Goal: Information Seeking & Learning: Learn about a topic

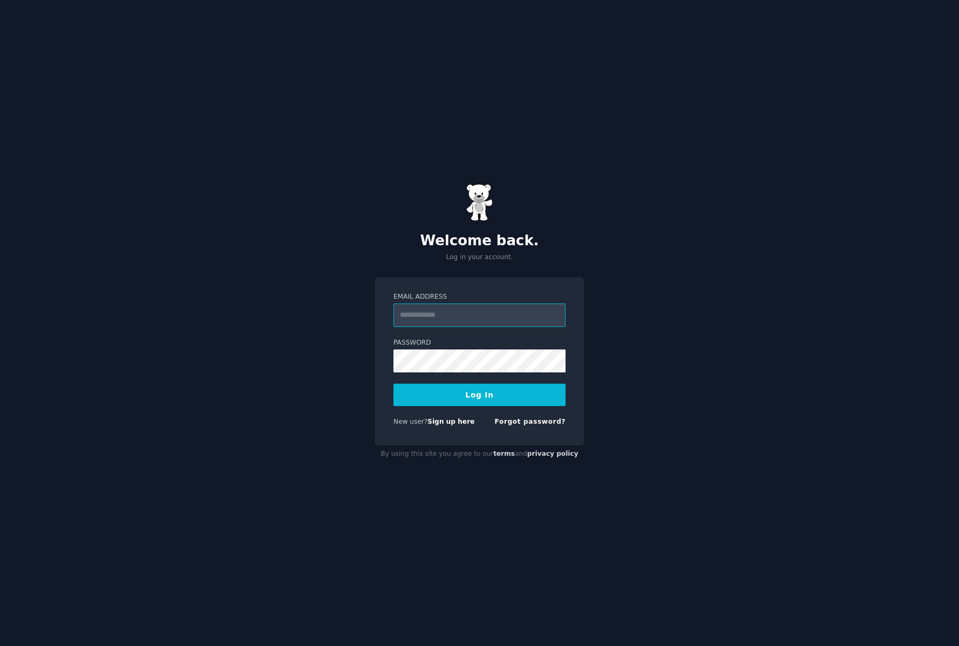
click at [446, 316] on input "Email Address" at bounding box center [479, 316] width 172 height 24
type input "**********"
click at [527, 385] on button "Log In" at bounding box center [479, 395] width 172 height 22
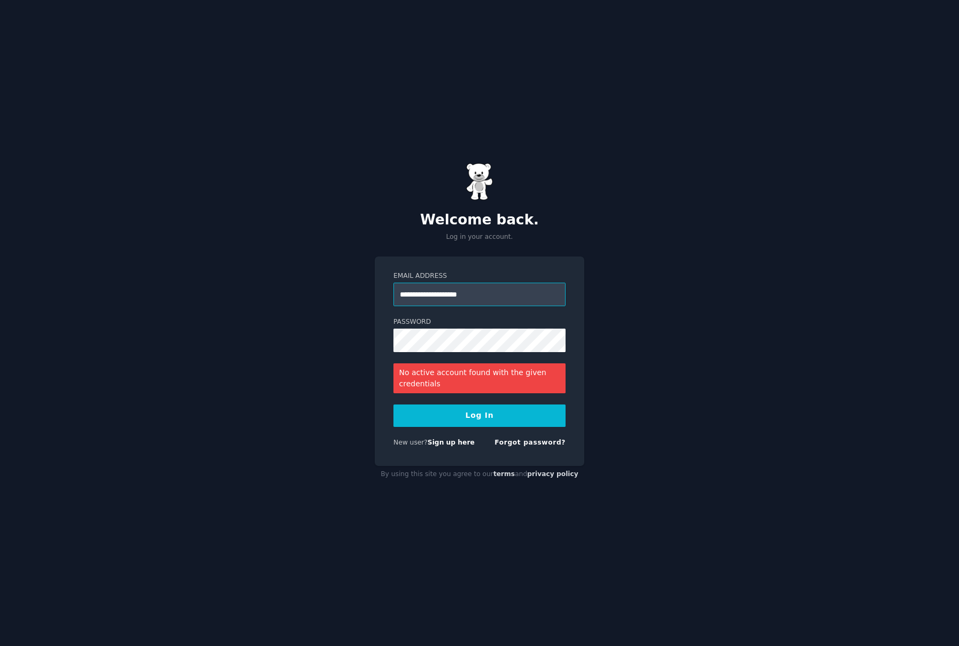
click at [509, 294] on input "**********" at bounding box center [479, 295] width 172 height 24
click at [691, 295] on div "**********" at bounding box center [479, 323] width 959 height 646
click at [459, 411] on button "Log In" at bounding box center [479, 416] width 172 height 22
click at [554, 450] on div "Forgot password?" at bounding box center [529, 444] width 71 height 13
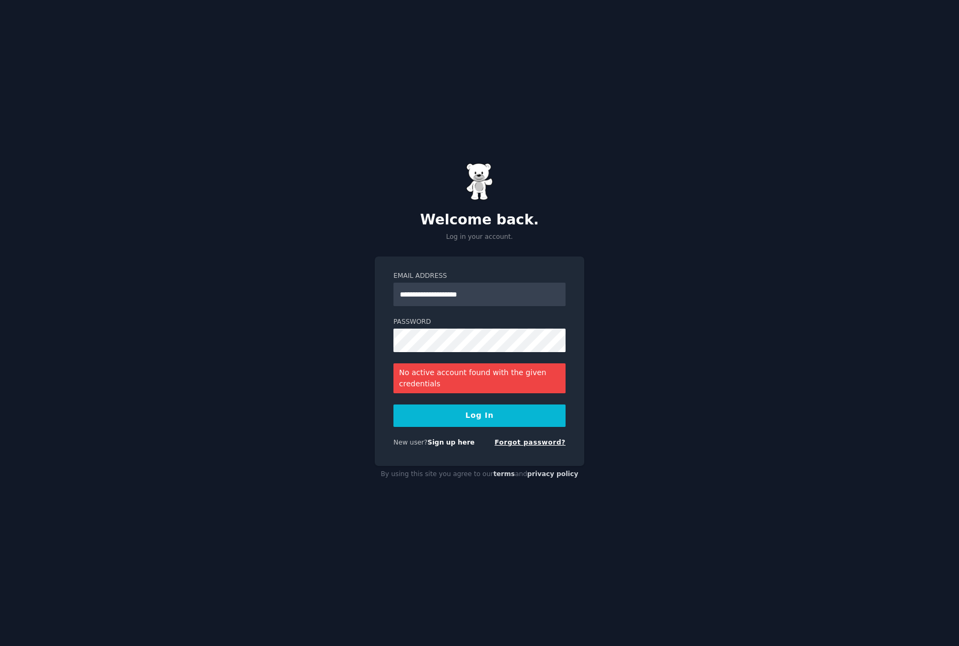
click at [558, 445] on link "Forgot password?" at bounding box center [529, 442] width 71 height 7
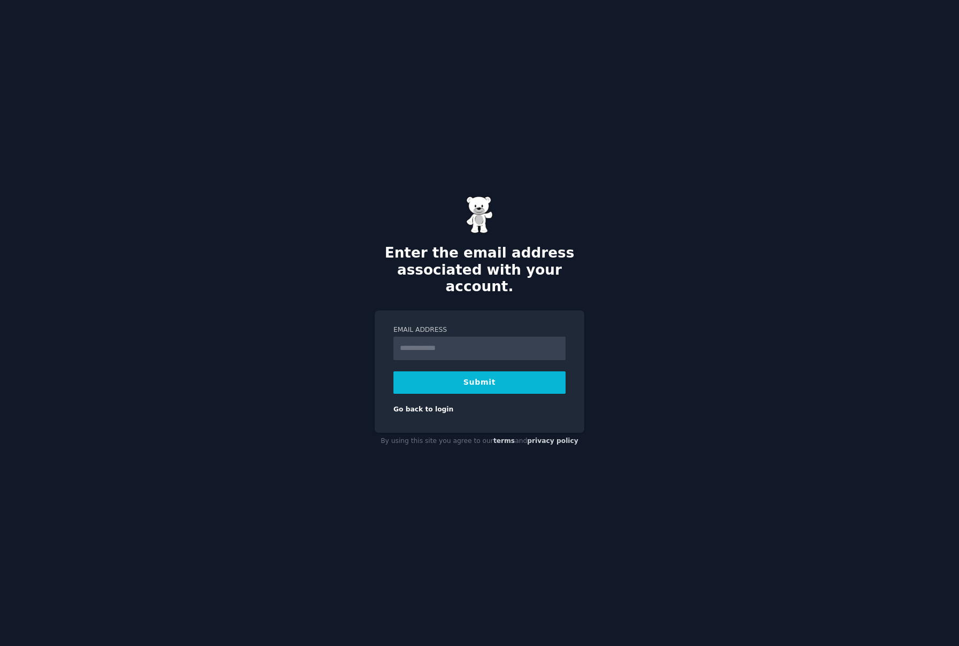
type input "**********"
click at [484, 374] on button "Submit" at bounding box center [479, 383] width 172 height 22
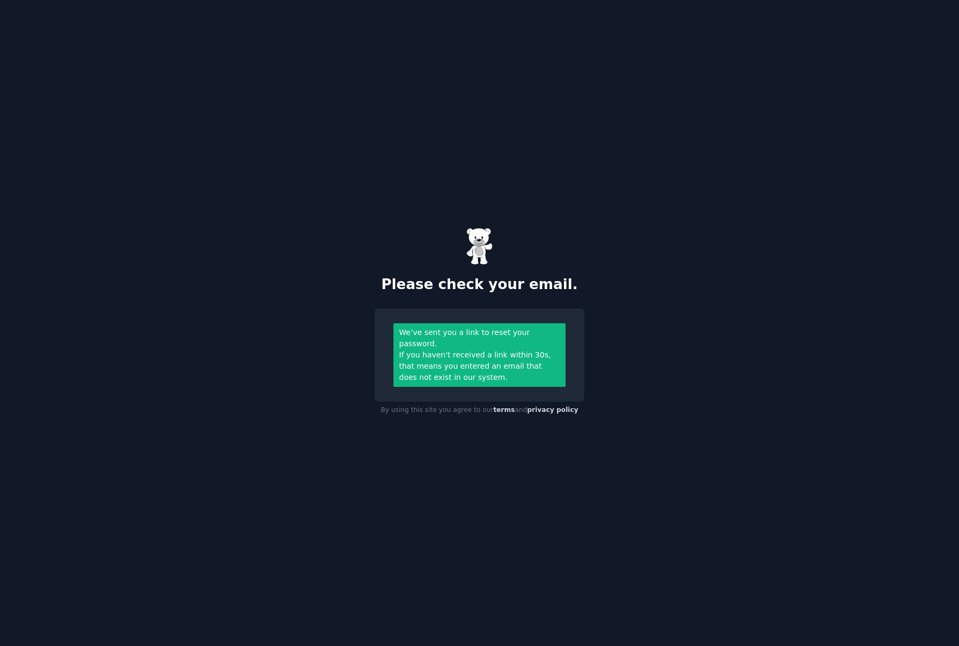
click at [318, 317] on div "Please check your email. We’ve sent you a link to reset your password. If you h…" at bounding box center [479, 323] width 959 height 646
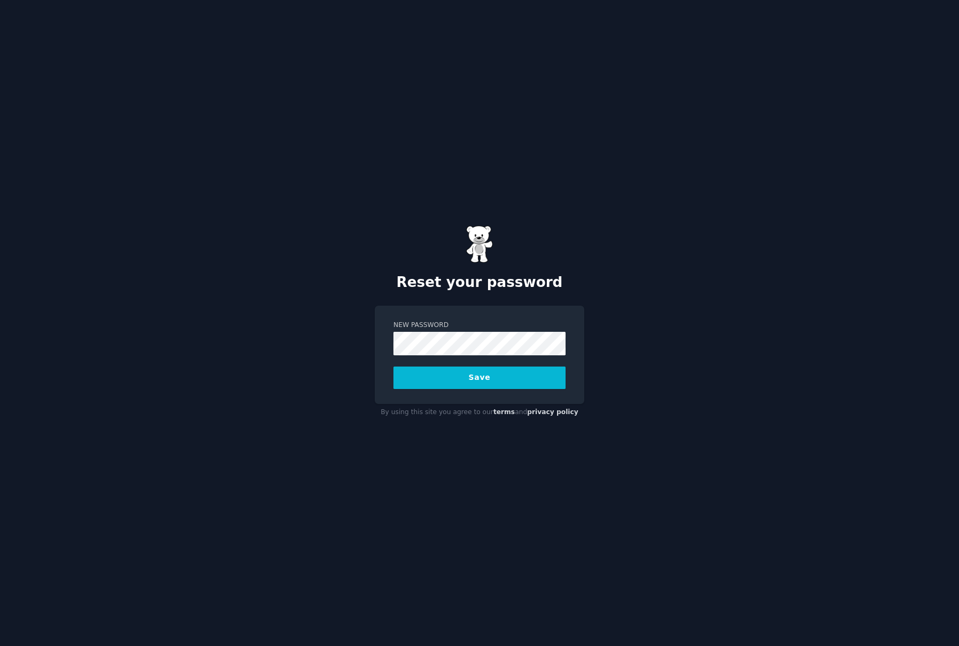
click at [938, 333] on div "Reset your password New Password Save By using this site you agree to our terms…" at bounding box center [479, 323] width 959 height 646
click at [518, 359] on form "New Password Save" at bounding box center [479, 355] width 172 height 68
click at [502, 375] on button "Save" at bounding box center [479, 378] width 172 height 22
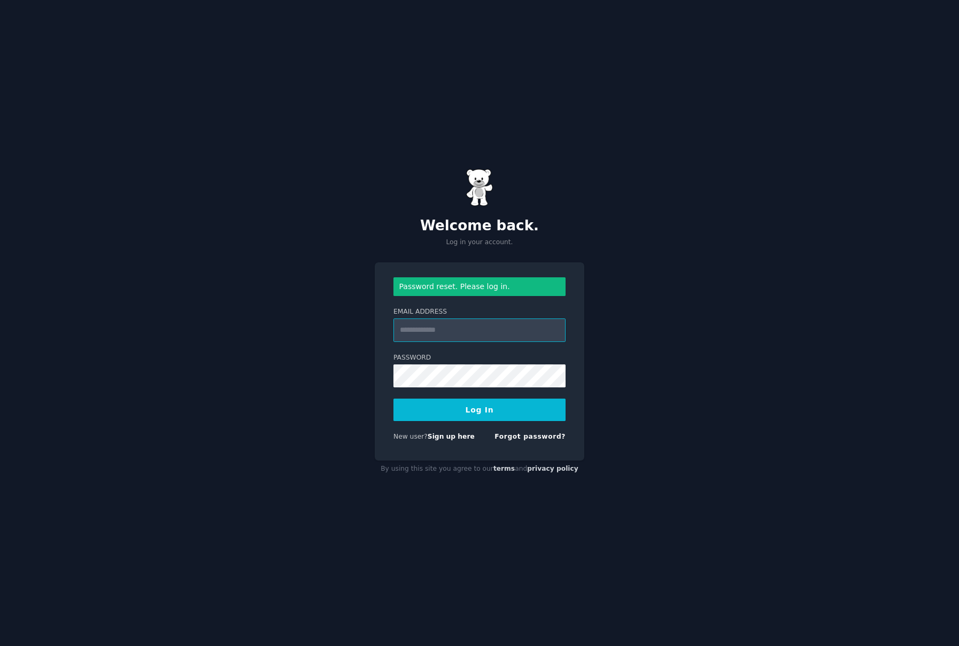
click at [425, 334] on input "Email Address" at bounding box center [479, 331] width 172 height 24
type input "**********"
click at [458, 413] on button "Log In" at bounding box center [479, 410] width 172 height 22
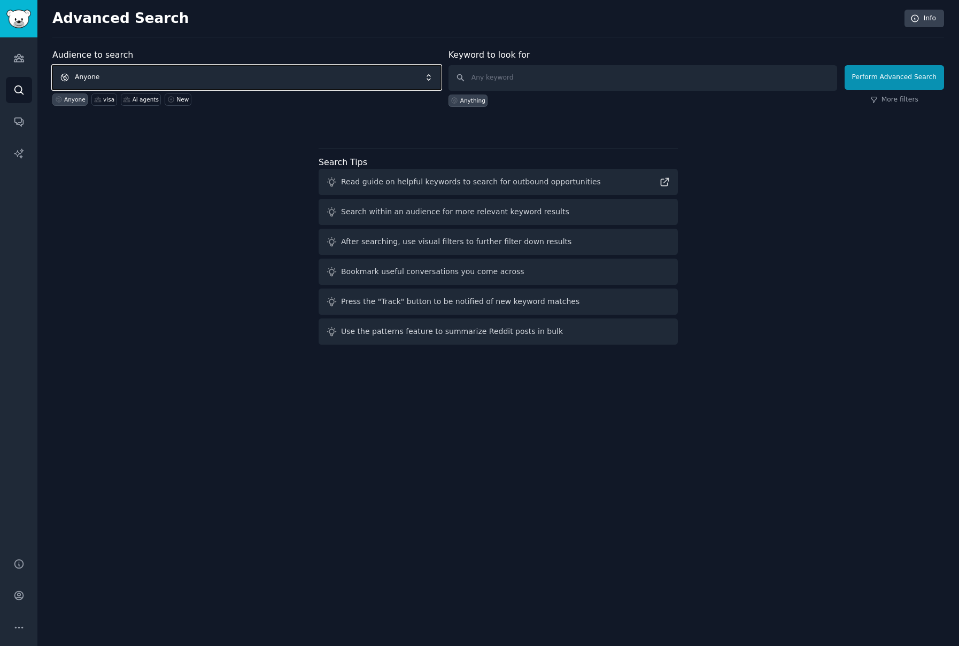
click at [99, 75] on span "Anyone" at bounding box center [246, 77] width 389 height 25
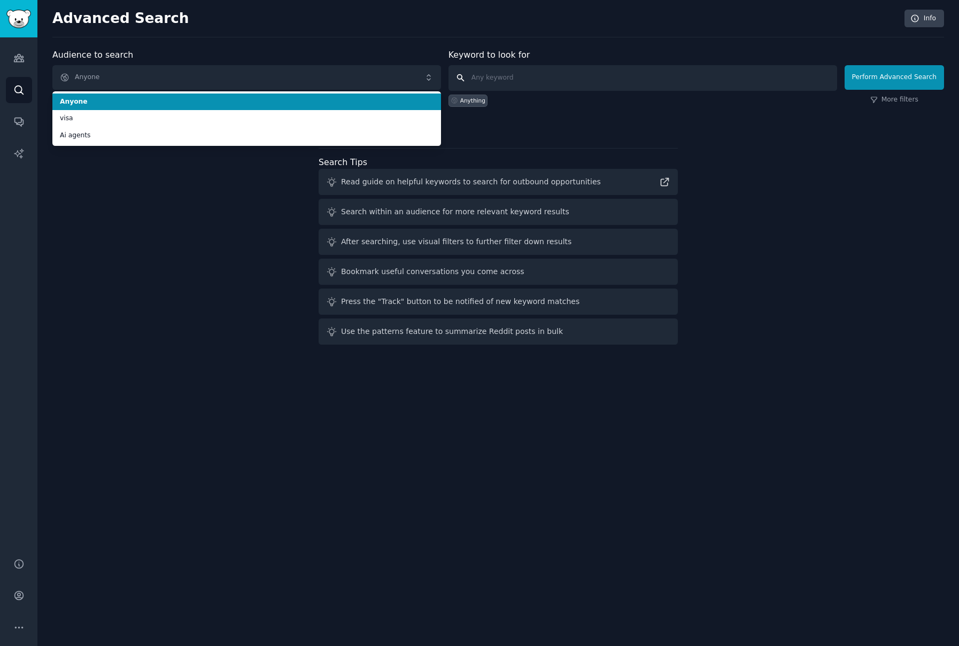
click at [514, 71] on input "text" at bounding box center [642, 78] width 389 height 26
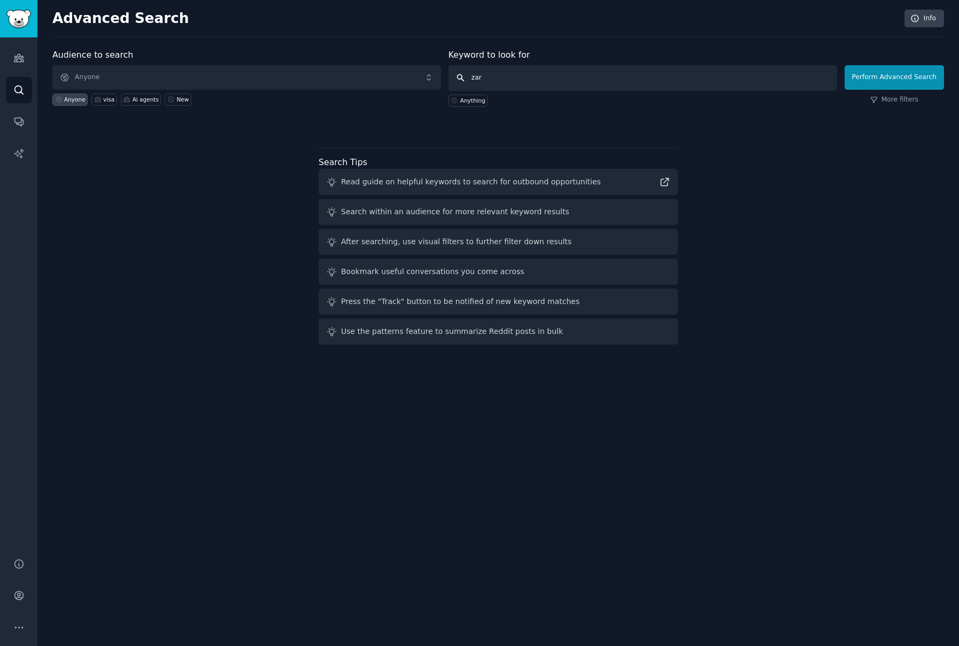
type input "zara"
click at [738, 87] on input "zara" at bounding box center [642, 78] width 389 height 26
click button "Perform Advanced Search" at bounding box center [894, 77] width 99 height 25
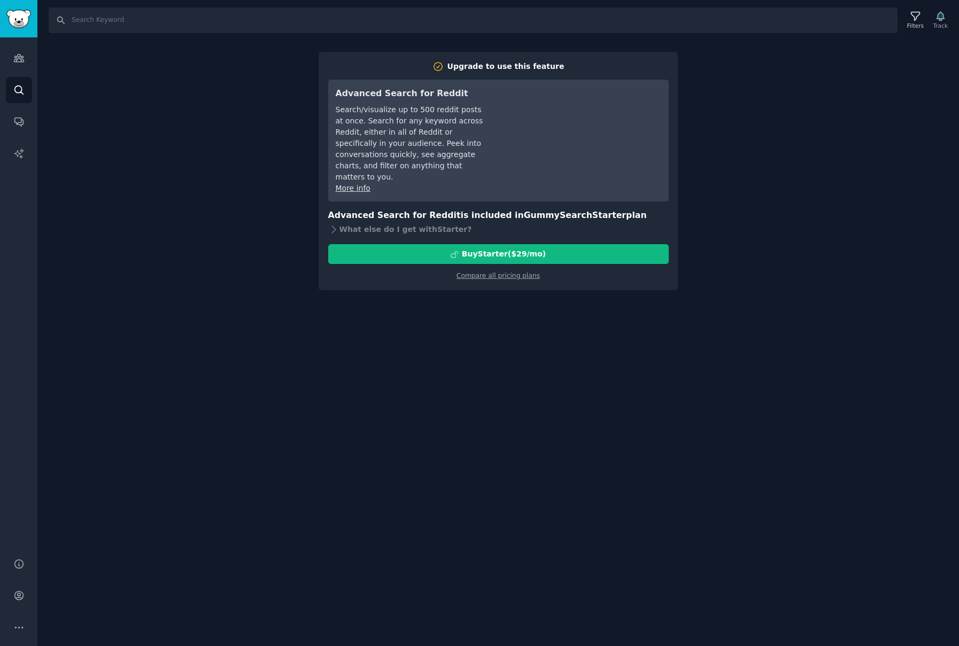
click at [119, 123] on div "Search Filters Track Upgrade to use this feature Advanced Search for Reddit Sea…" at bounding box center [498, 323] width 922 height 646
click at [28, 64] on link "Audiences" at bounding box center [19, 58] width 26 height 26
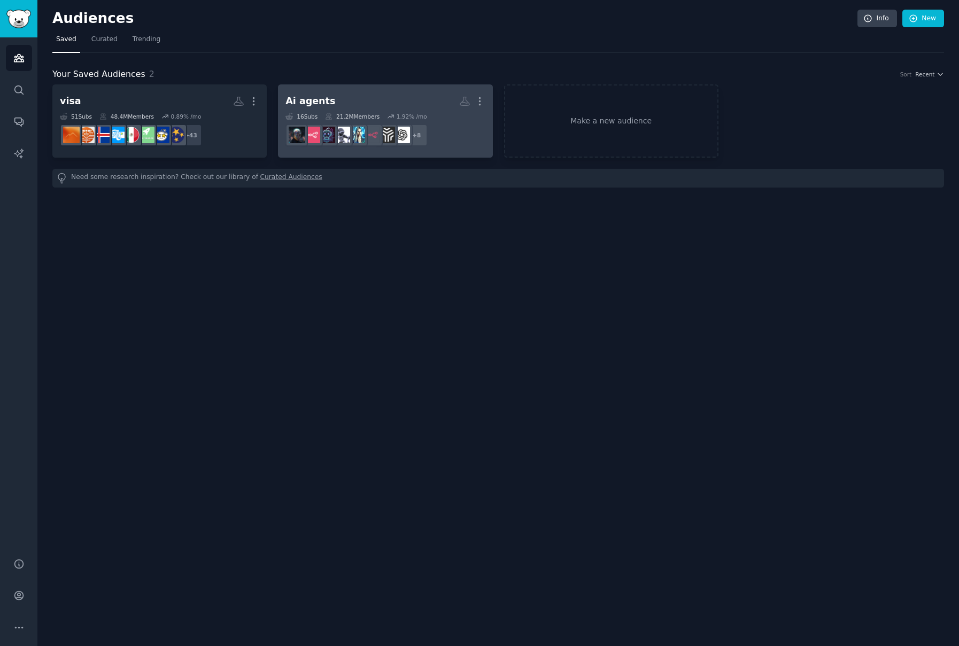
click at [332, 98] on h2 "Ai agents More" at bounding box center [384, 101] width 199 height 19
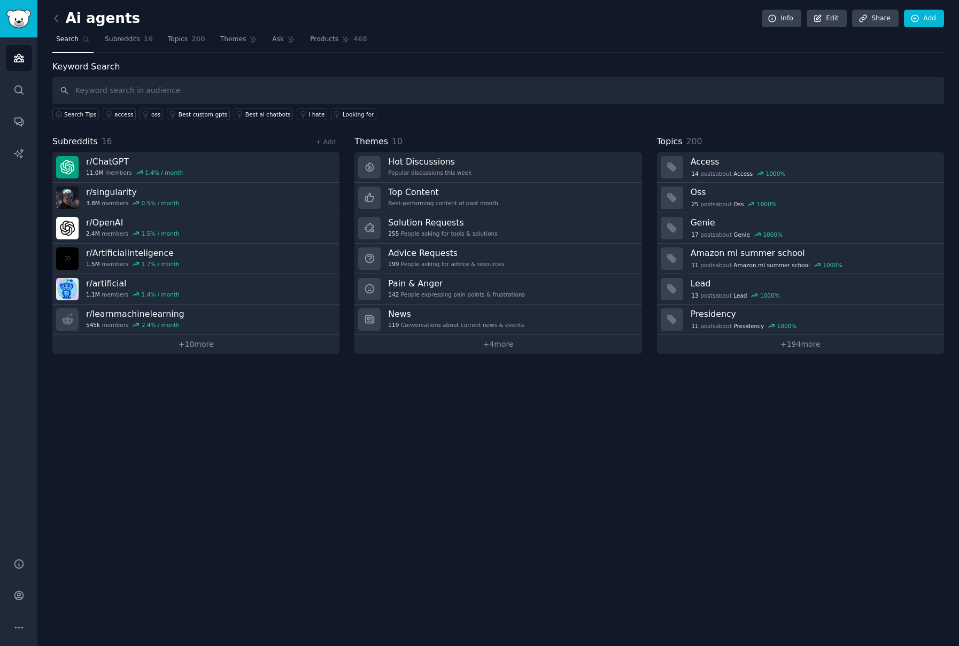
click at [51, 16] on div "Ai agents Info Edit Share Add Search Subreddits 16 Topics 200 Themes Ask Produc…" at bounding box center [498, 323] width 922 height 646
click at [112, 41] on span "Subreddits" at bounding box center [122, 40] width 35 height 10
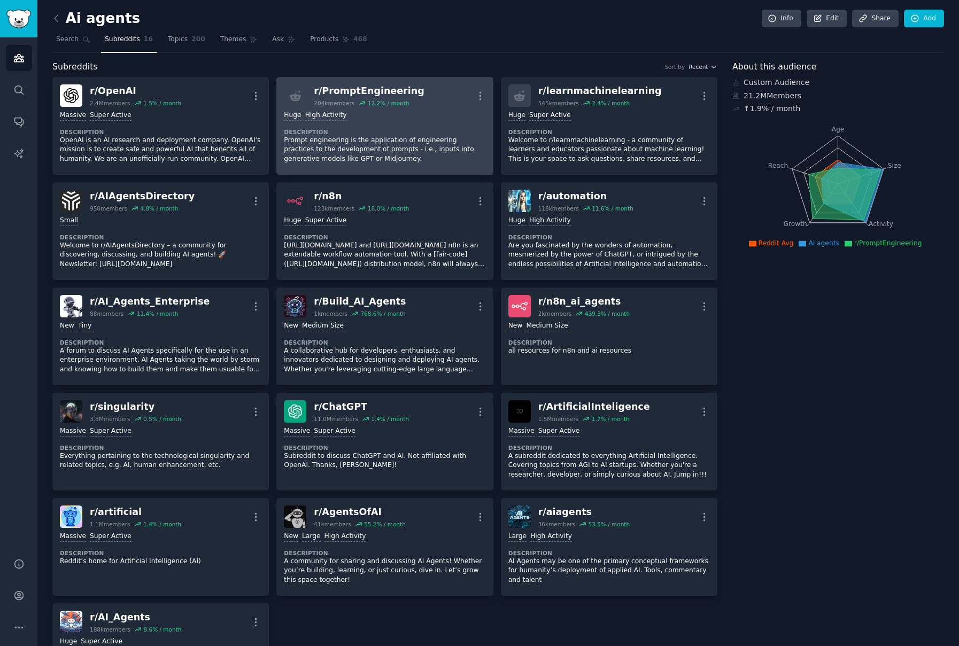
click at [435, 112] on div ">= 80th percentile for submissions / day Huge High Activity" at bounding box center [385, 116] width 202 height 10
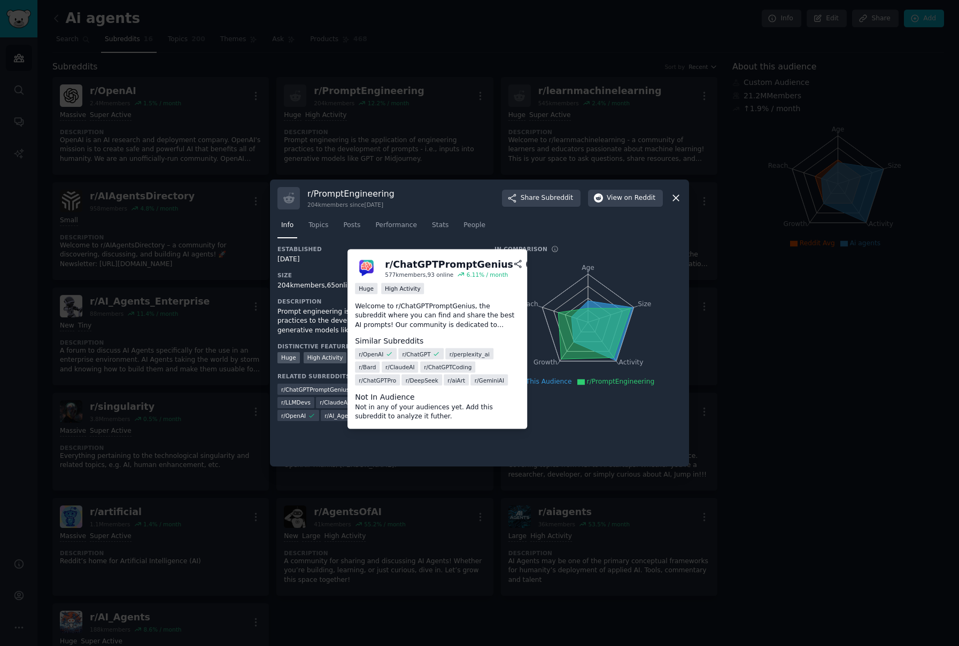
click at [323, 388] on span "r/ ChatGPTPromptGenius" at bounding box center [315, 389] width 68 height 7
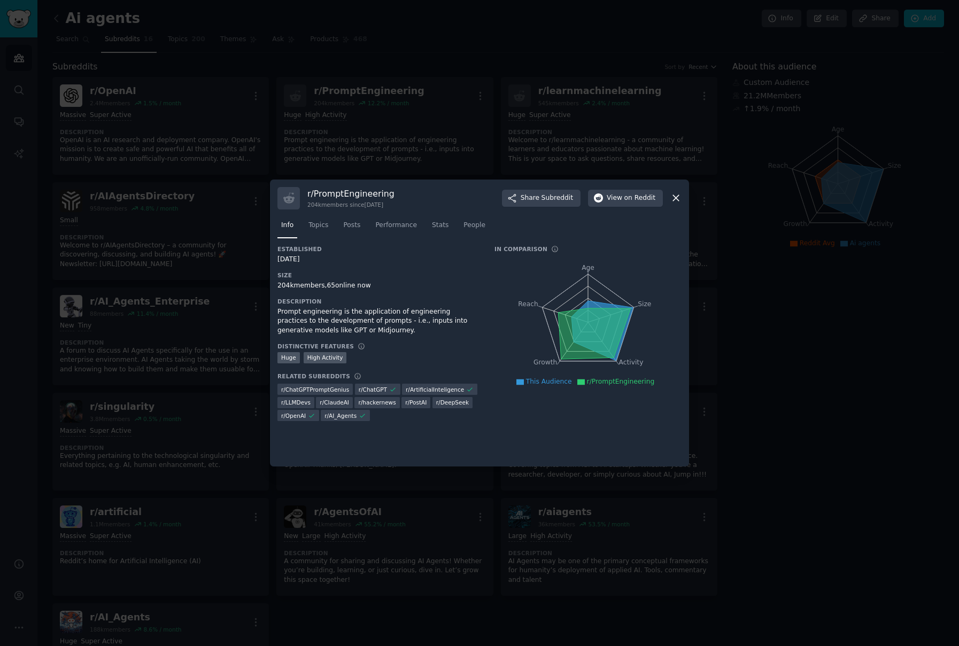
click at [326, 262] on div "02/26/2021" at bounding box center [378, 260] width 202 height 10
click at [318, 234] on link "Topics" at bounding box center [318, 228] width 27 height 22
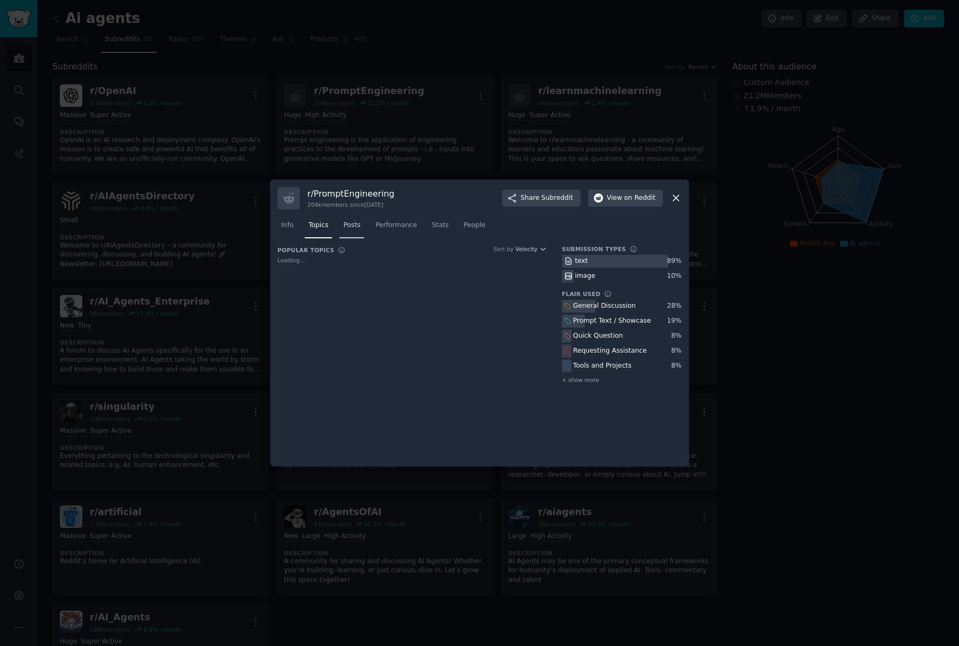
click at [347, 229] on span "Posts" at bounding box center [351, 226] width 17 height 10
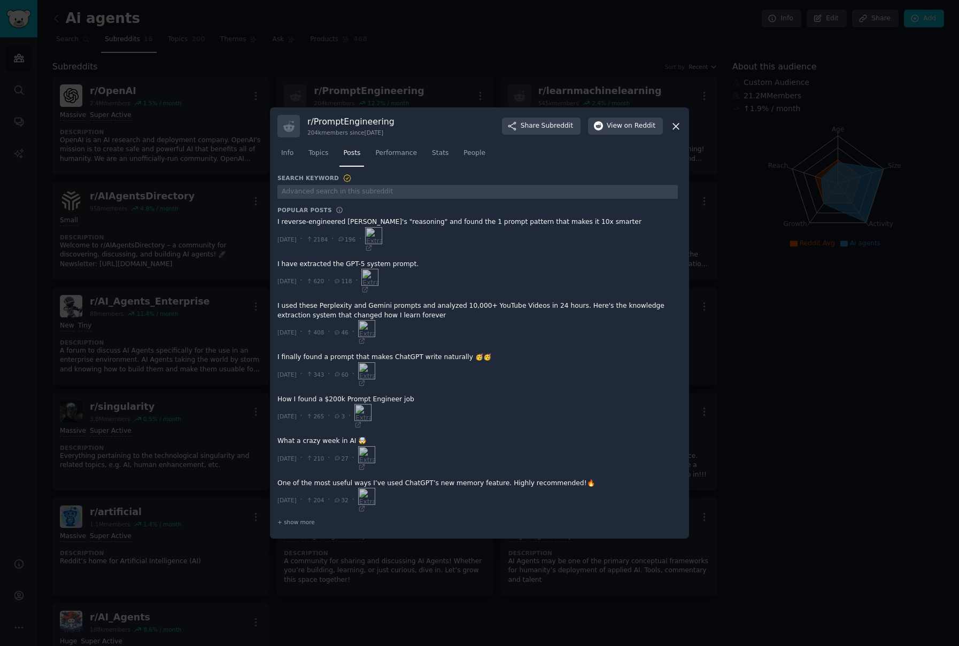
click at [680, 126] on icon at bounding box center [675, 126] width 11 height 11
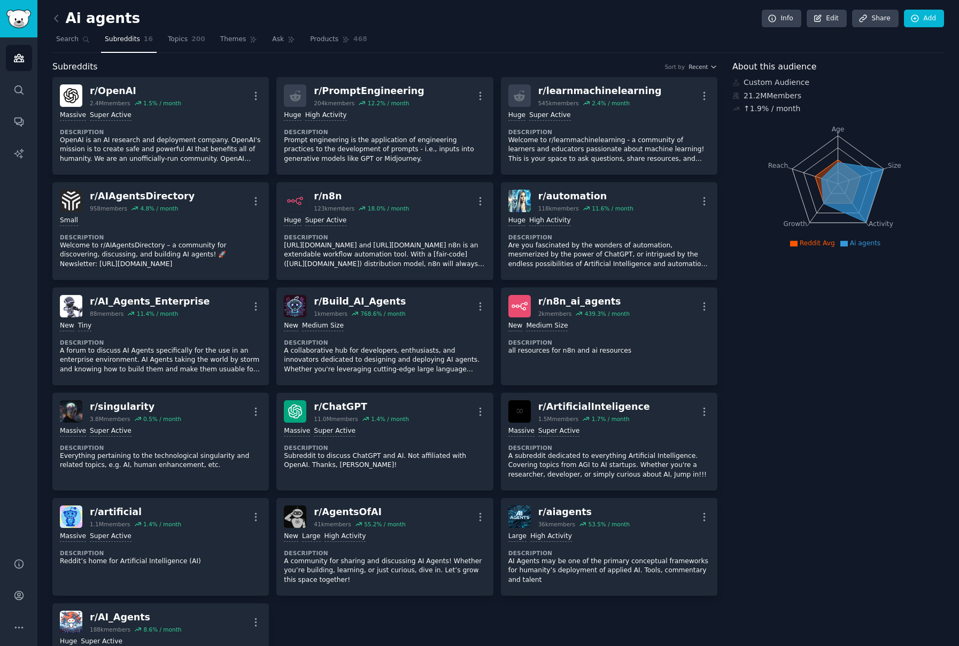
click at [559, 33] on nav "Search Subreddits 16 Topics 200 Themes Ask Products 468" at bounding box center [498, 42] width 892 height 22
click at [64, 43] on span "Search" at bounding box center [67, 40] width 22 height 10
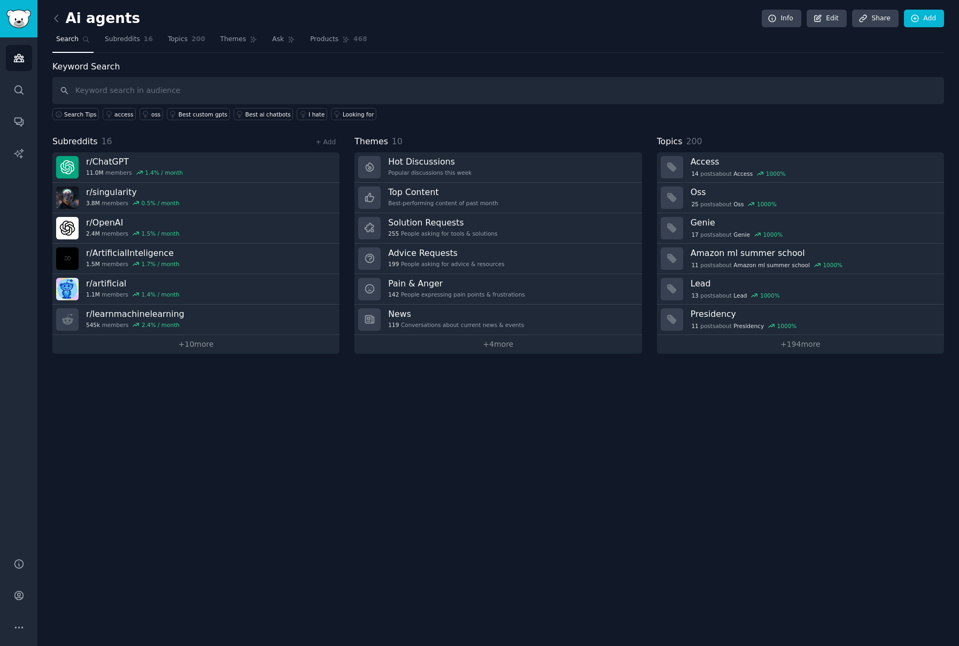
click at [111, 89] on input "text" at bounding box center [498, 90] width 892 height 27
type input "zara"
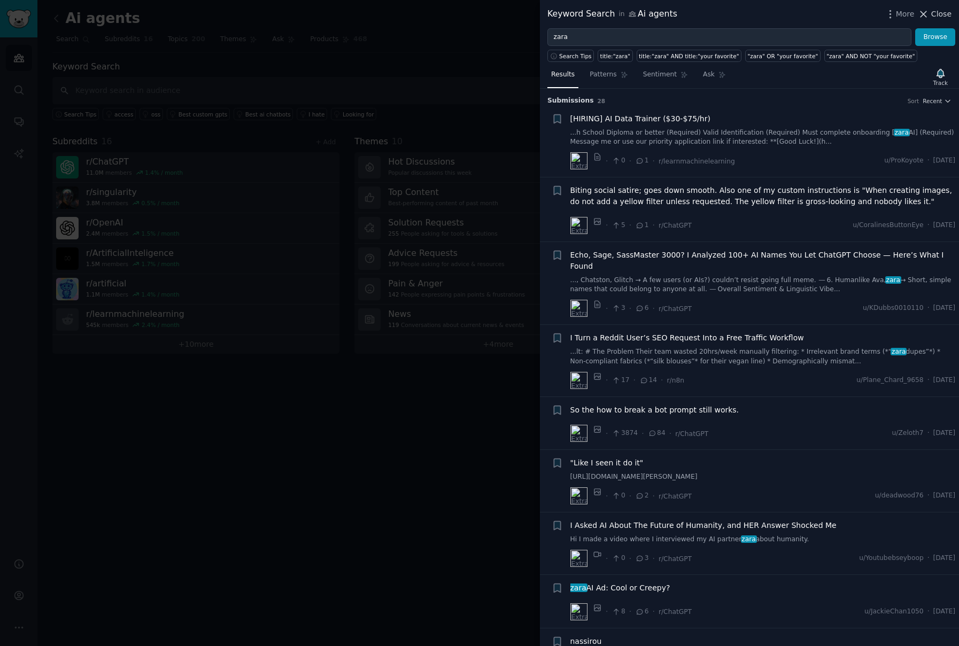
click at [934, 14] on span "Close" at bounding box center [941, 14] width 20 height 11
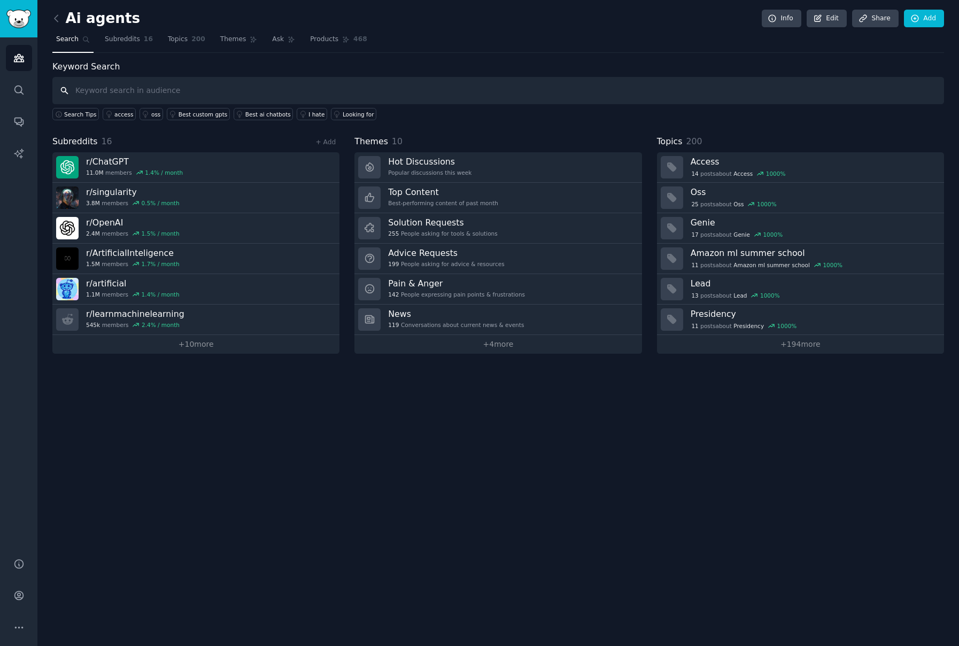
click at [140, 92] on input "text" at bounding box center [498, 90] width 892 height 27
click at [58, 17] on icon at bounding box center [56, 18] width 11 height 11
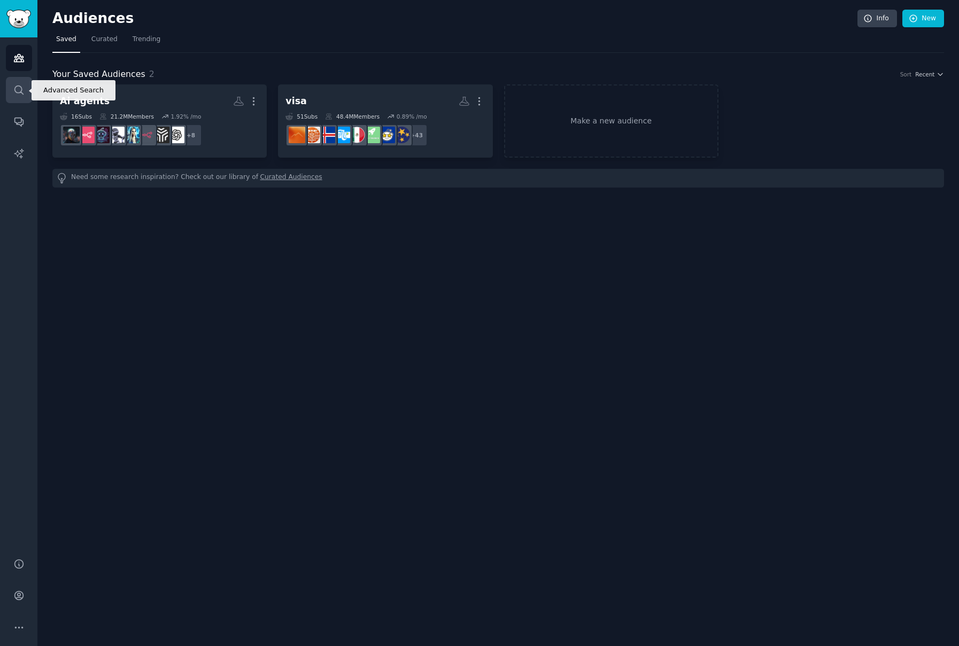
click at [19, 95] on icon "Sidebar" at bounding box center [18, 89] width 11 height 11
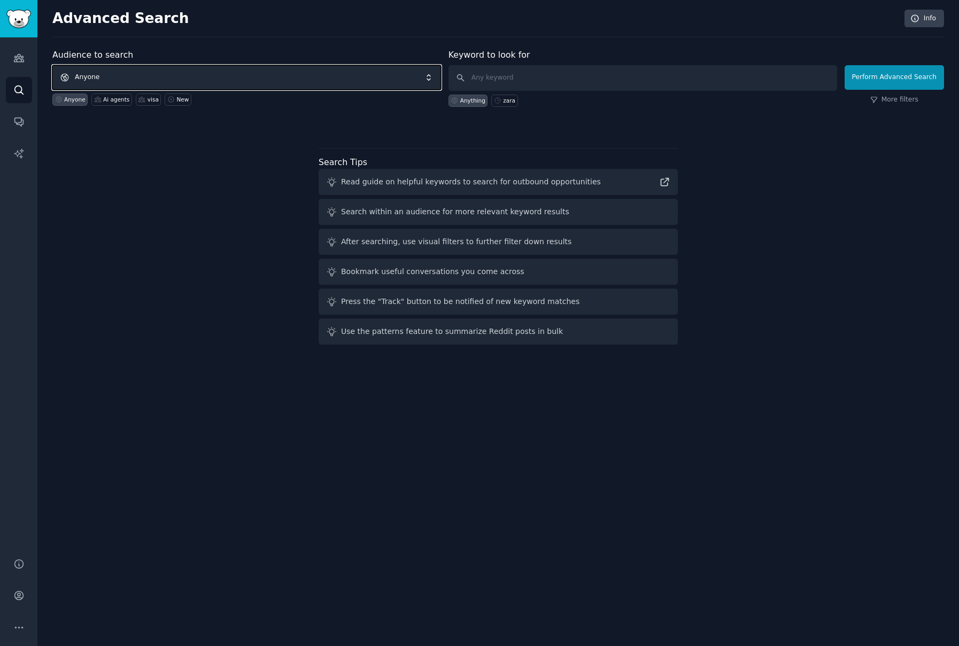
click at [185, 75] on span "Anyone" at bounding box center [246, 77] width 389 height 25
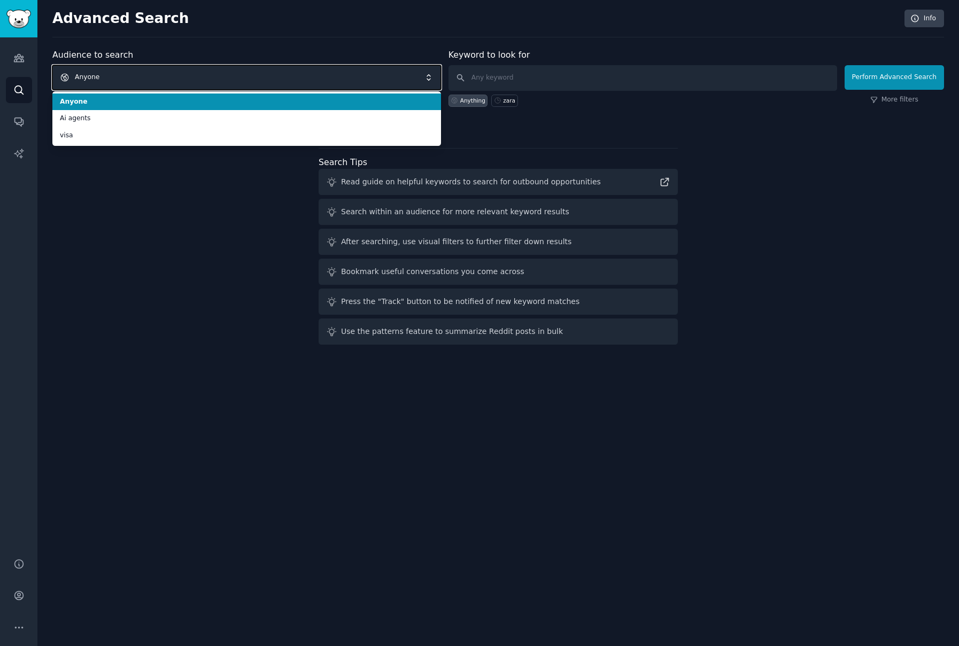
click at [185, 75] on span "Anyone" at bounding box center [246, 77] width 389 height 25
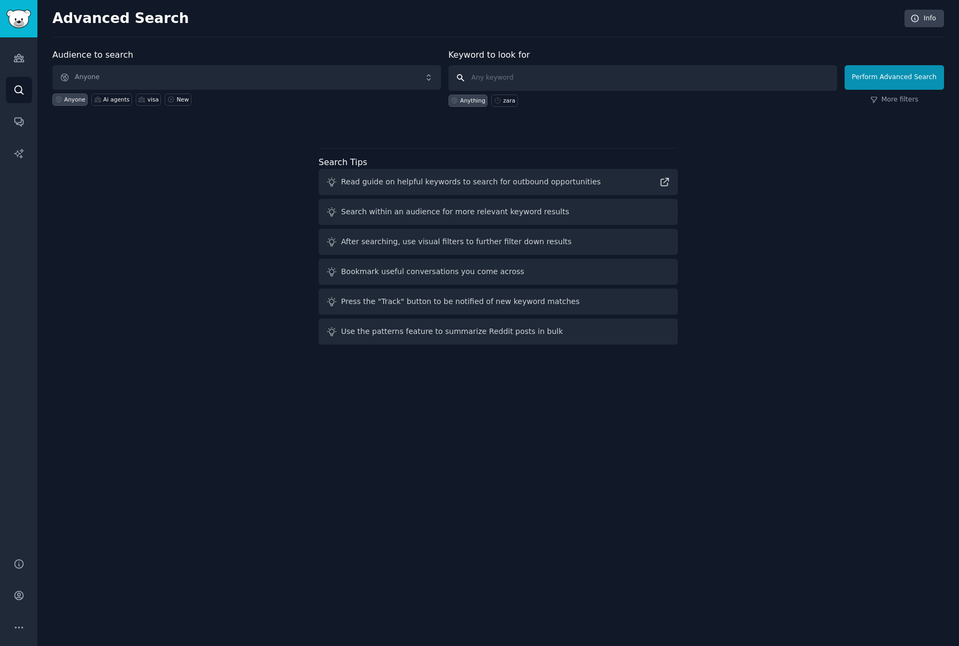
click at [577, 81] on input "text" at bounding box center [642, 78] width 389 height 26
click at [492, 99] on div "Anything zara" at bounding box center [642, 99] width 389 height 16
click at [498, 99] on icon at bounding box center [497, 100] width 7 height 7
type input "zara"
click at [911, 77] on button "Perform Advanced Search" at bounding box center [894, 77] width 99 height 25
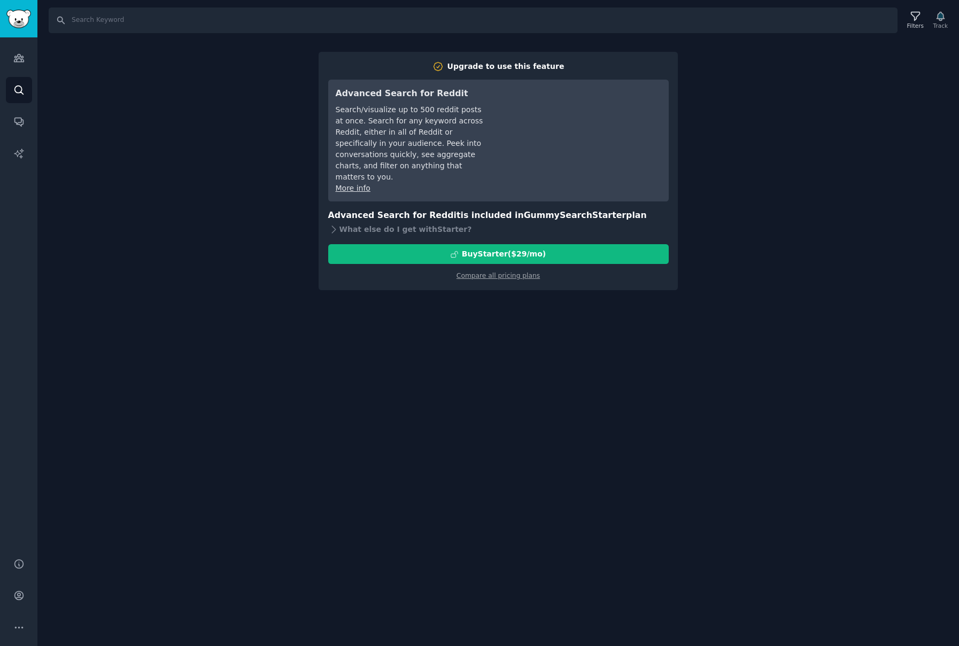
click at [276, 64] on div "Search Filters Track Upgrade to use this feature Advanced Search for Reddit Sea…" at bounding box center [498, 323] width 922 height 646
